Goal: Task Accomplishment & Management: Use online tool/utility

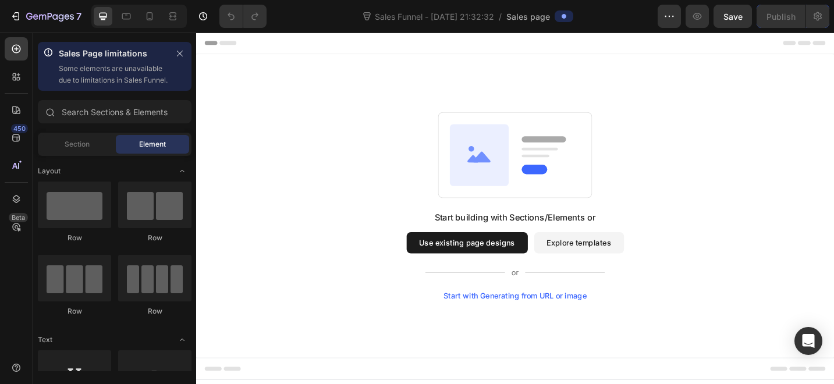
click at [600, 267] on button "Explore templates" at bounding box center [615, 262] width 98 height 23
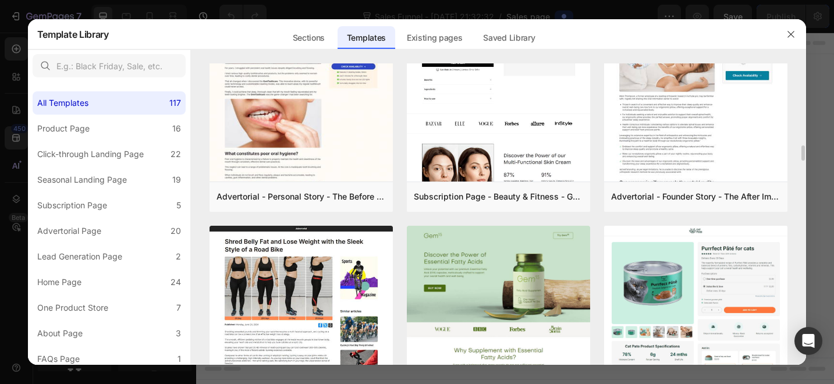
scroll to position [1664, 0]
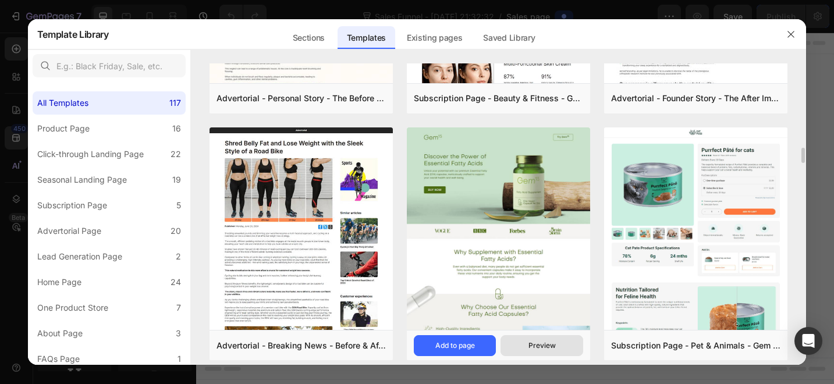
click at [542, 346] on div "Preview" at bounding box center [542, 346] width 27 height 10
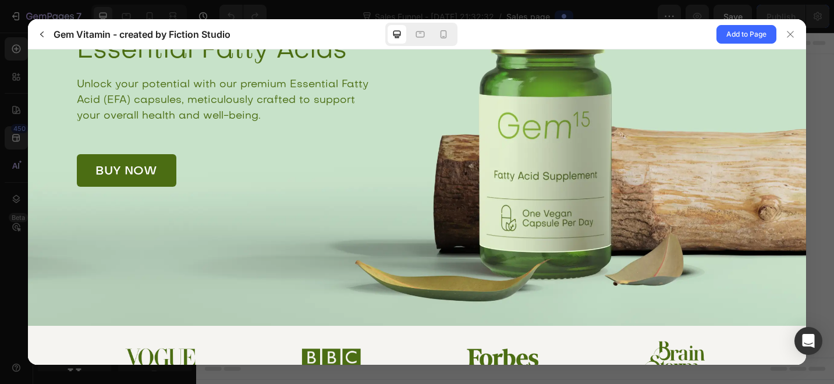
scroll to position [0, 0]
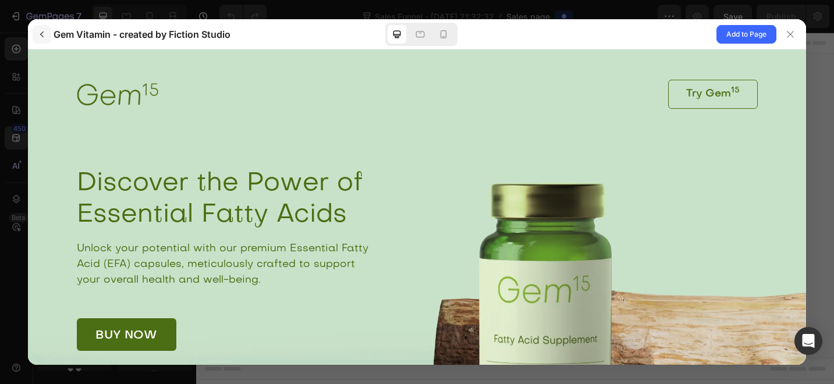
click at [43, 33] on icon "button" at bounding box center [41, 34] width 9 height 9
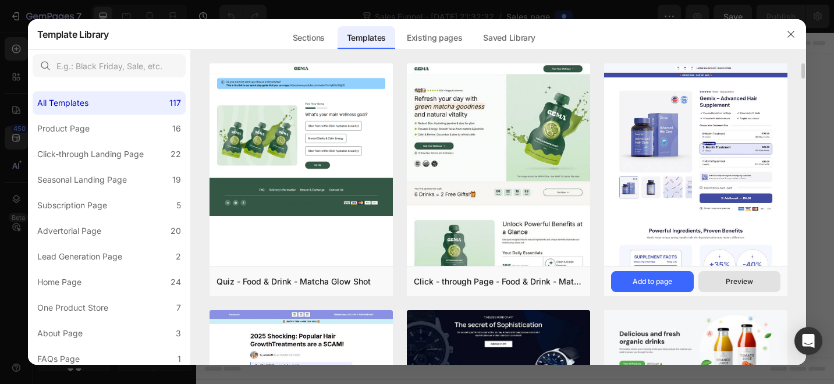
click at [743, 280] on div "Preview" at bounding box center [739, 282] width 27 height 10
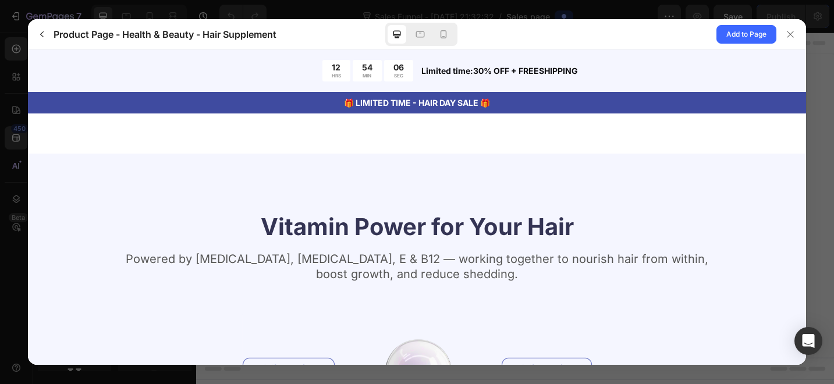
scroll to position [894, 0]
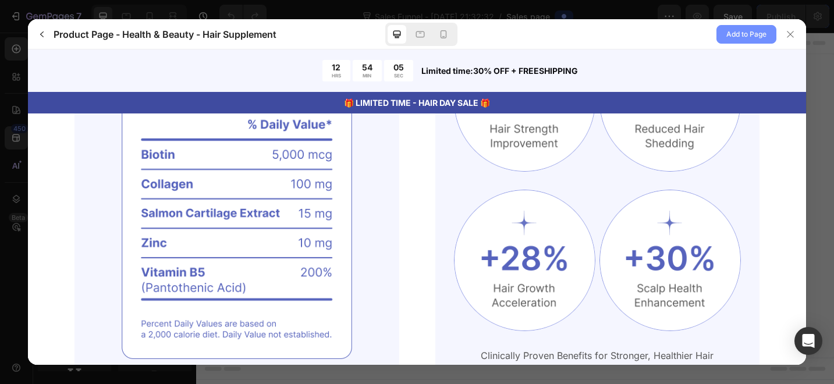
click at [744, 29] on span "Add to Page" at bounding box center [746, 34] width 40 height 14
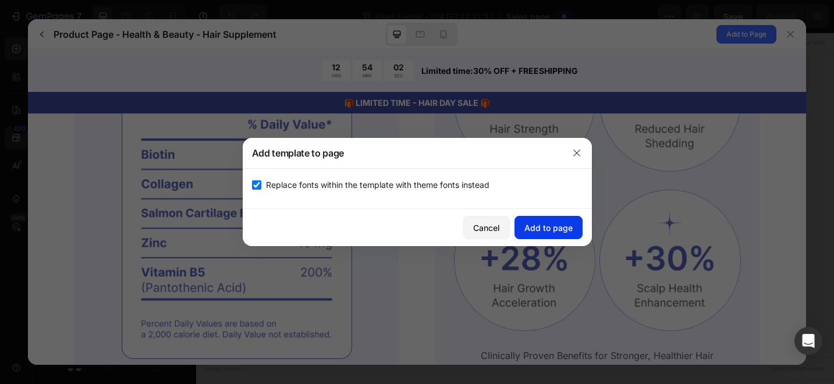
click at [537, 228] on div "Add to page" at bounding box center [548, 228] width 48 height 12
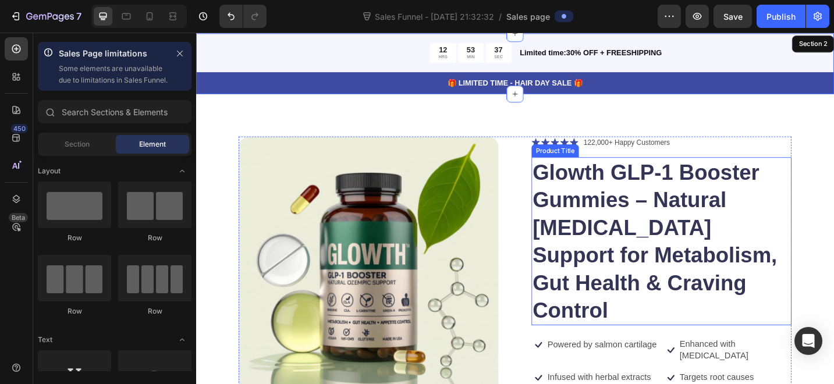
scroll to position [33, 0]
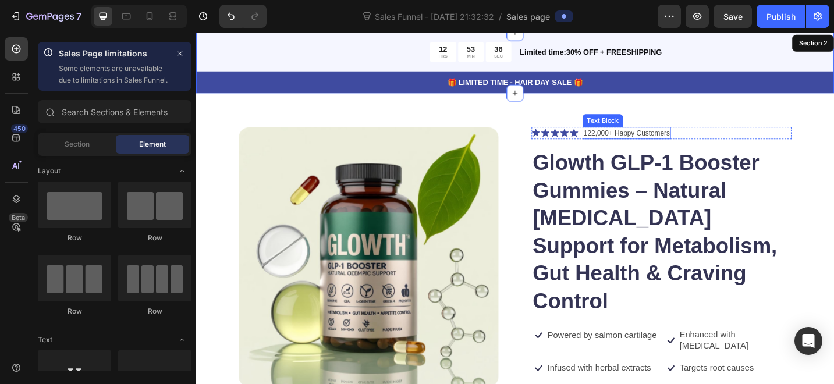
click at [633, 143] on p "122,000+ Happy Customers" at bounding box center [668, 143] width 94 height 12
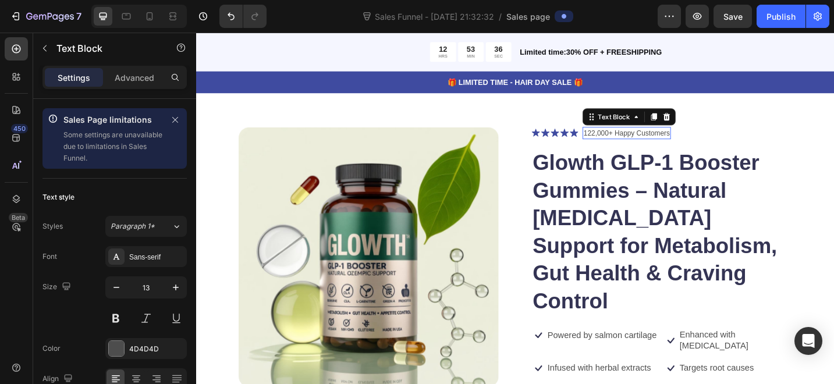
click at [633, 143] on p "122,000+ Happy Customers" at bounding box center [668, 143] width 94 height 12
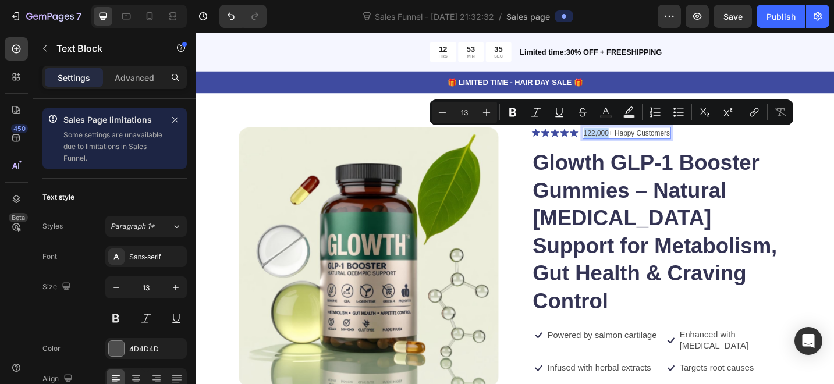
click at [632, 141] on p "122,000+ Happy Customers" at bounding box center [668, 143] width 94 height 12
drag, startPoint x: 623, startPoint y: 143, endPoint x: 633, endPoint y: 145, distance: 9.5
click at [633, 145] on p "122,000+ Happy Customers" at bounding box center [668, 143] width 94 height 12
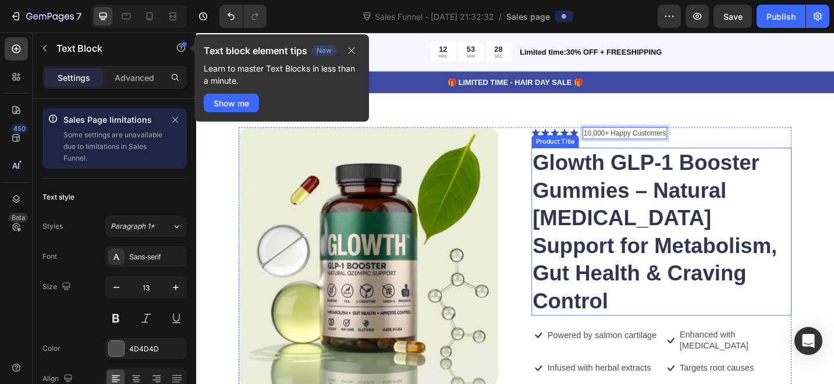
click at [633, 209] on h1 "Glowth GLP-1 Booster Gummies – Natural [MEDICAL_DATA] Support for Metabolism, G…" at bounding box center [705, 251] width 285 height 184
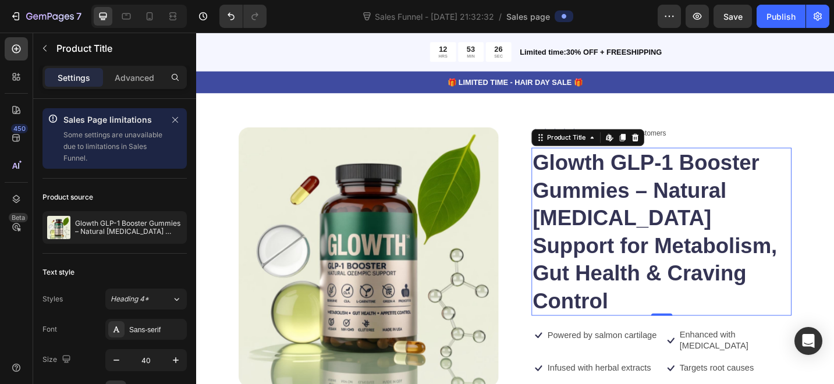
click at [640, 247] on h1 "Glowth GLP-1 Booster Gummies – Natural [MEDICAL_DATA] Support for Metabolism, G…" at bounding box center [705, 251] width 285 height 184
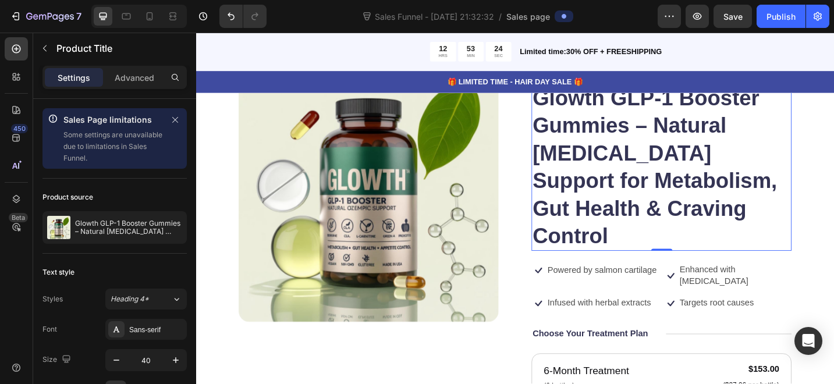
scroll to position [105, 0]
click at [228, 22] on icon "Undo/Redo" at bounding box center [231, 16] width 12 height 12
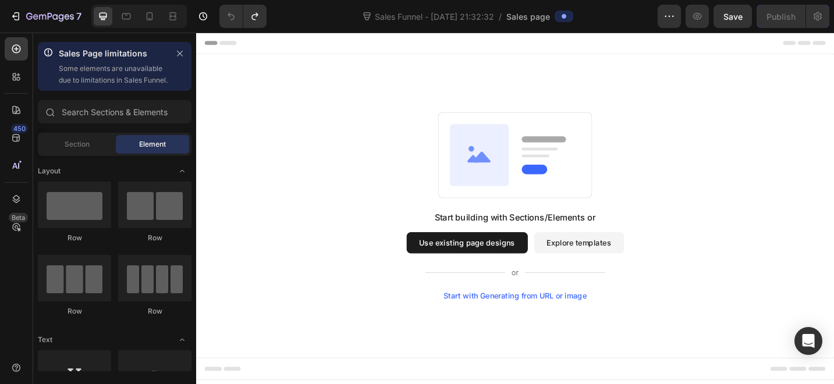
click at [621, 264] on button "Explore templates" at bounding box center [615, 262] width 98 height 23
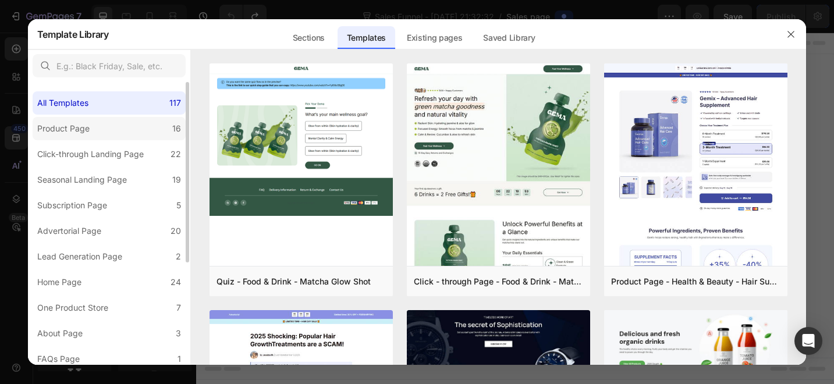
click at [95, 125] on label "Product Page 16" at bounding box center [109, 128] width 153 height 23
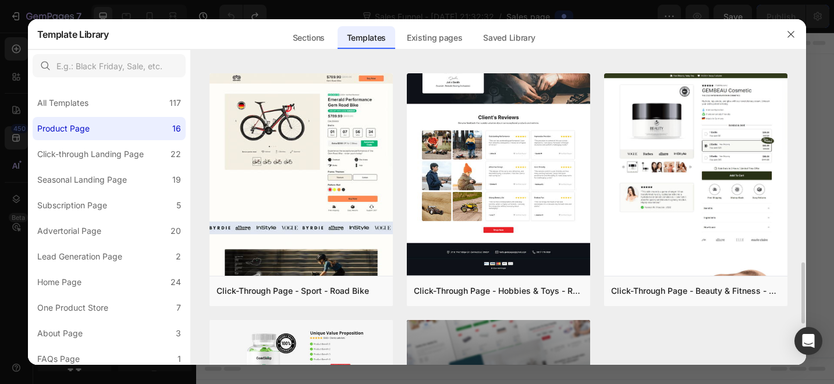
scroll to position [1180, 0]
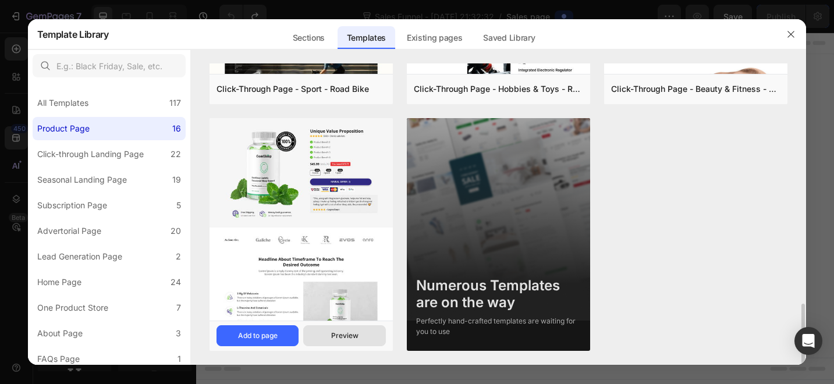
click at [343, 337] on div "Preview" at bounding box center [344, 336] width 27 height 10
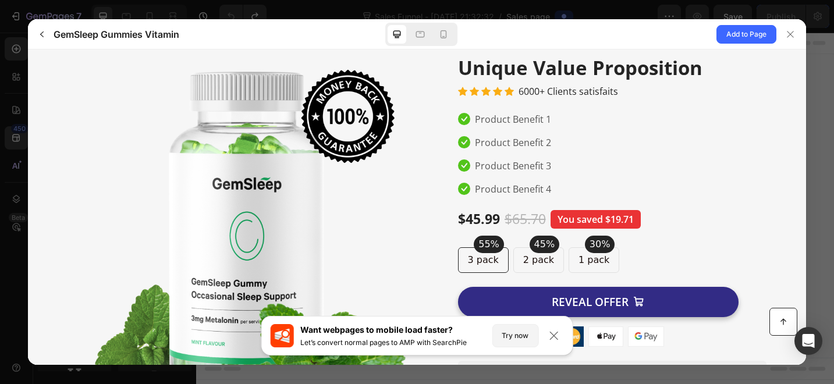
scroll to position [0, 0]
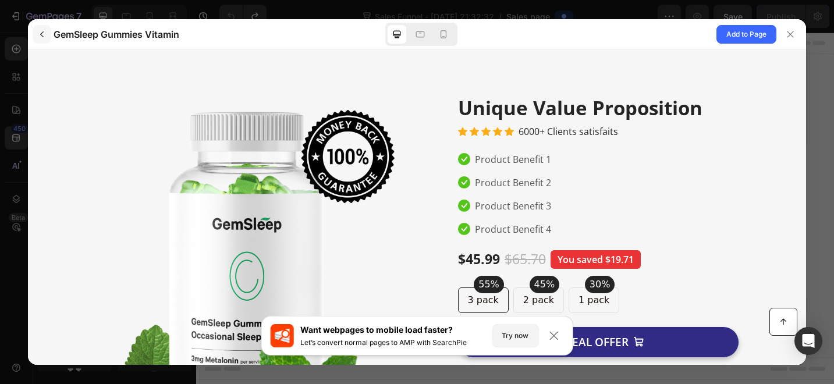
click at [41, 34] on icon "button" at bounding box center [41, 34] width 3 height 6
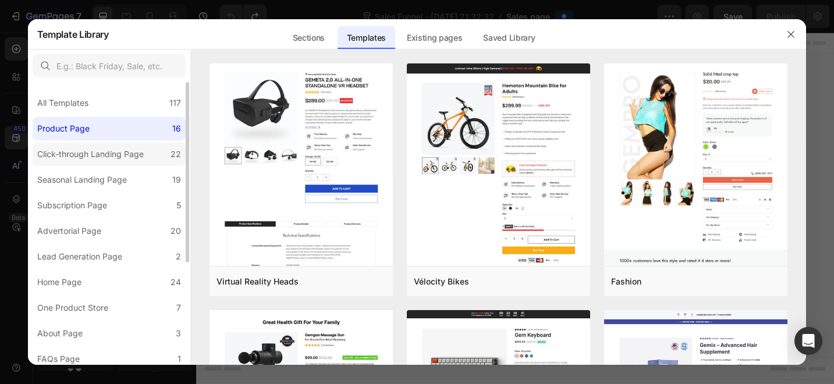
click at [111, 159] on div "Click-through Landing Page" at bounding box center [90, 154] width 107 height 14
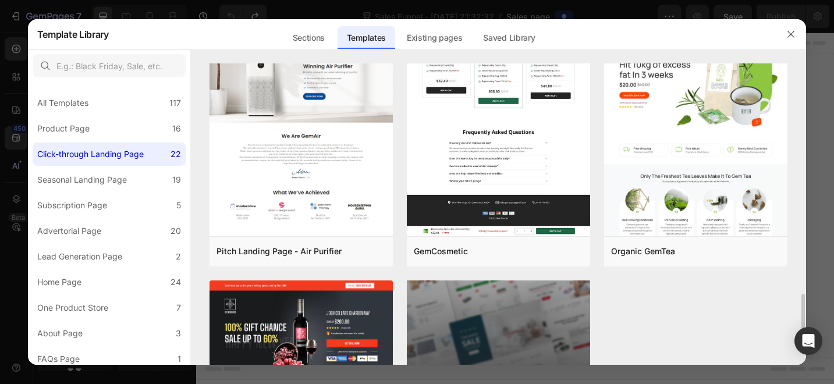
scroll to position [1622, 0]
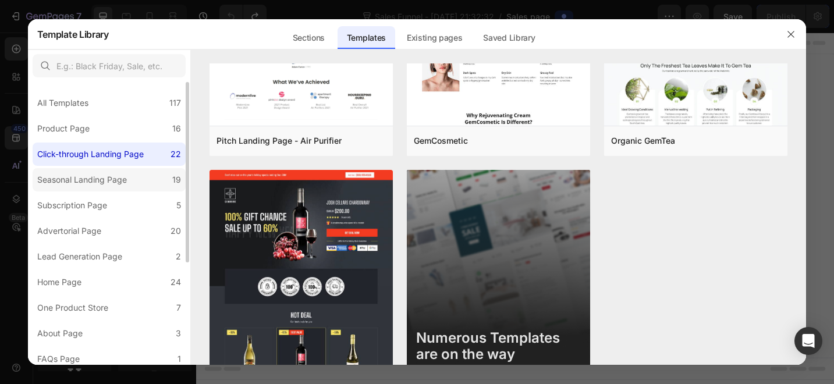
click at [78, 178] on div "Seasonal Landing Page" at bounding box center [82, 180] width 90 height 14
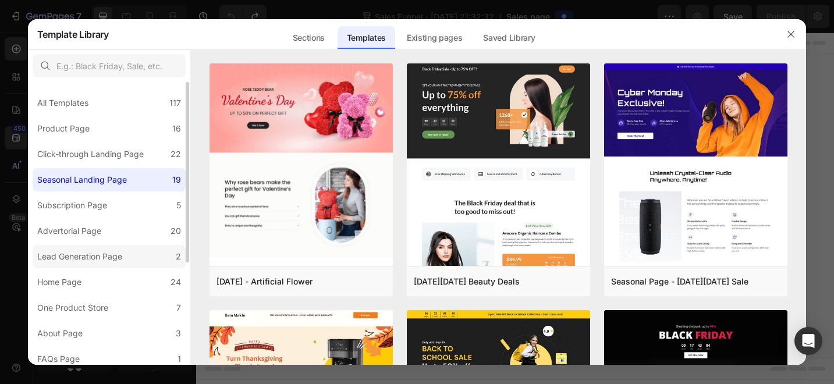
click at [94, 251] on div "Lead Generation Page" at bounding box center [79, 257] width 85 height 14
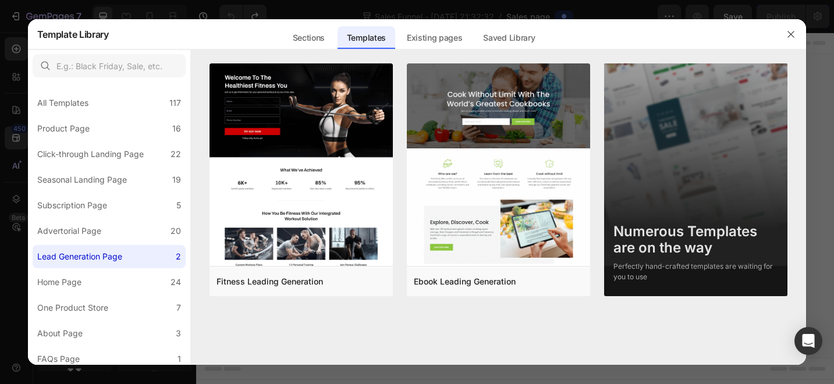
click at [289, 12] on div at bounding box center [417, 192] width 834 height 384
